Goal: Transaction & Acquisition: Purchase product/service

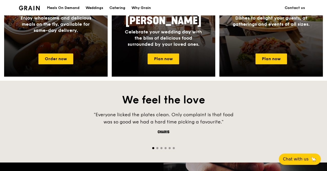
scroll to position [299, 0]
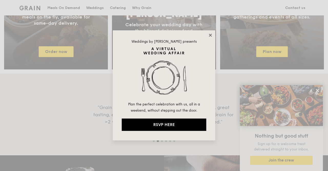
click at [208, 36] on icon at bounding box center [210, 35] width 5 height 5
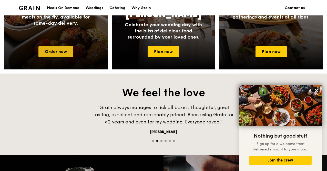
click at [53, 57] on link "Order now" at bounding box center [55, 51] width 35 height 11
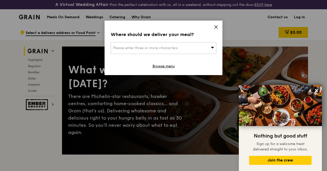
click at [216, 24] on div "Where should we deliver your meal? Please enter three or more characters Browse…" at bounding box center [164, 48] width 118 height 54
click at [217, 26] on icon at bounding box center [216, 26] width 3 height 3
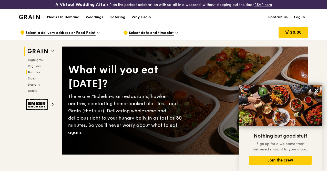
click at [35, 74] on span "Bundles" at bounding box center [34, 72] width 12 height 4
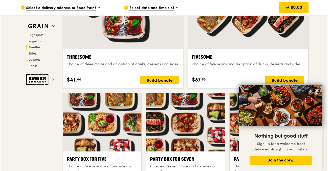
scroll to position [964, 0]
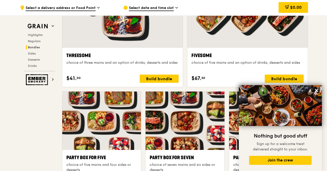
click at [250, 28] on div at bounding box center [248, 3] width 121 height 89
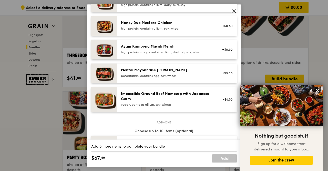
scroll to position [134, 0]
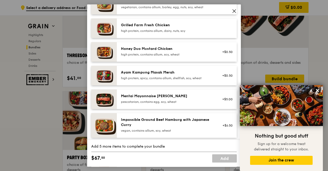
click at [165, 52] on div "Honey Duo Mustard Chicken high protein, contains allium, soy, wheat" at bounding box center [167, 51] width 92 height 10
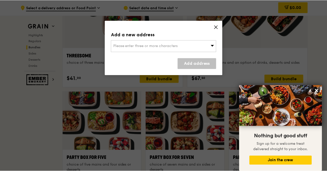
scroll to position [964, 0]
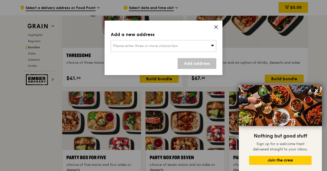
click at [216, 27] on icon at bounding box center [216, 26] width 3 height 3
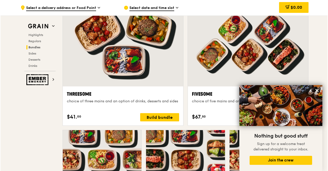
scroll to position [926, 0]
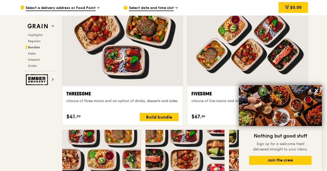
click at [226, 55] on div at bounding box center [248, 41] width 121 height 89
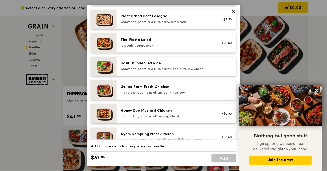
scroll to position [73, 0]
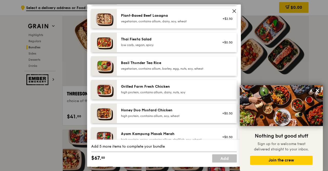
click at [150, 87] on div "Grilled Farm Fresh Chicken" at bounding box center [167, 86] width 92 height 5
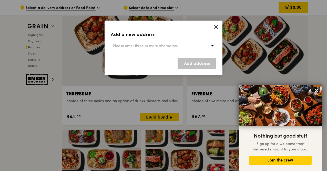
click at [217, 27] on icon at bounding box center [216, 26] width 3 height 3
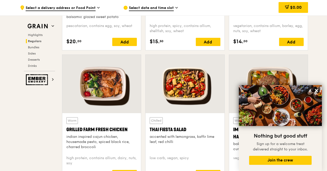
scroll to position [561, 0]
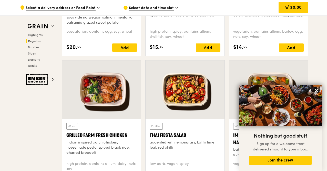
click at [91, 106] on div at bounding box center [101, 89] width 79 height 58
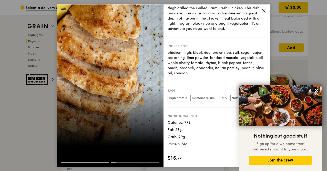
scroll to position [565, 0]
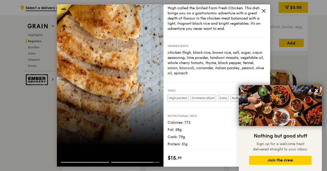
click at [262, 11] on icon at bounding box center [264, 10] width 5 height 5
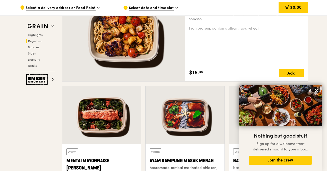
scroll to position [437, 0]
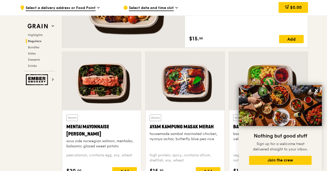
click at [175, 87] on div at bounding box center [185, 81] width 79 height 58
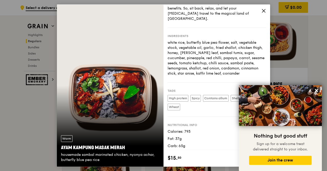
scroll to position [480, 0]
click at [263, 13] on icon at bounding box center [264, 10] width 5 height 5
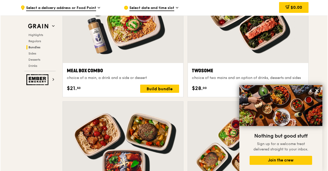
scroll to position [821, 0]
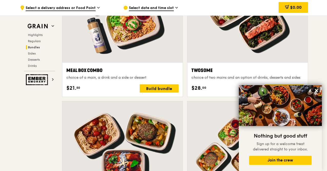
click at [243, 35] on div at bounding box center [248, 18] width 121 height 89
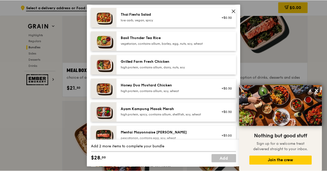
scroll to position [100, 0]
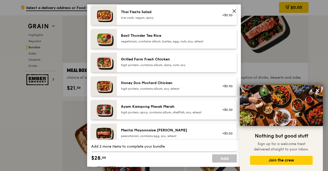
click at [237, 9] on span at bounding box center [234, 10] width 7 height 7
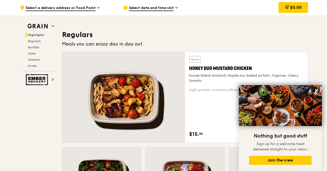
scroll to position [344, 0]
